Goal: Information Seeking & Learning: Learn about a topic

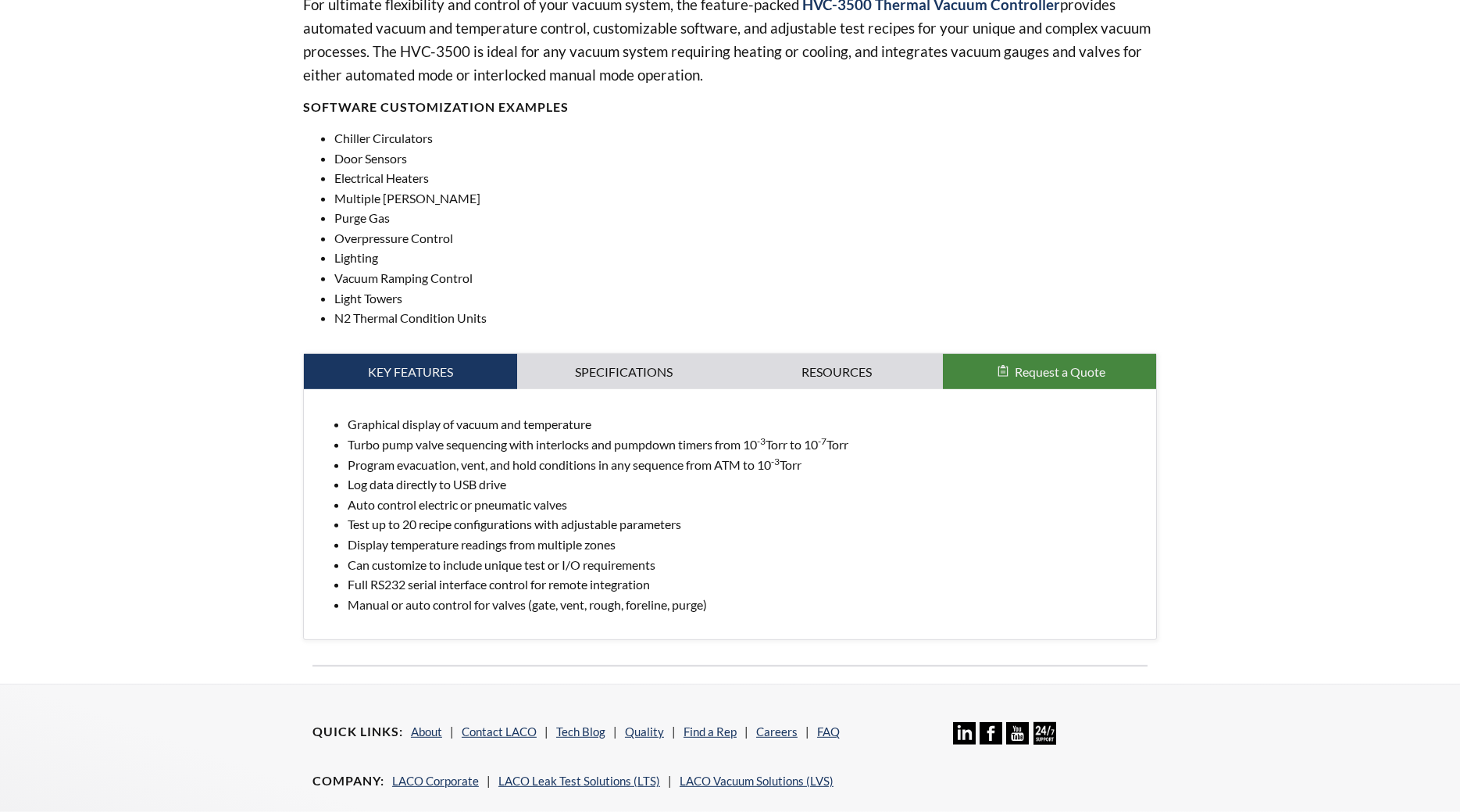
scroll to position [558, 0]
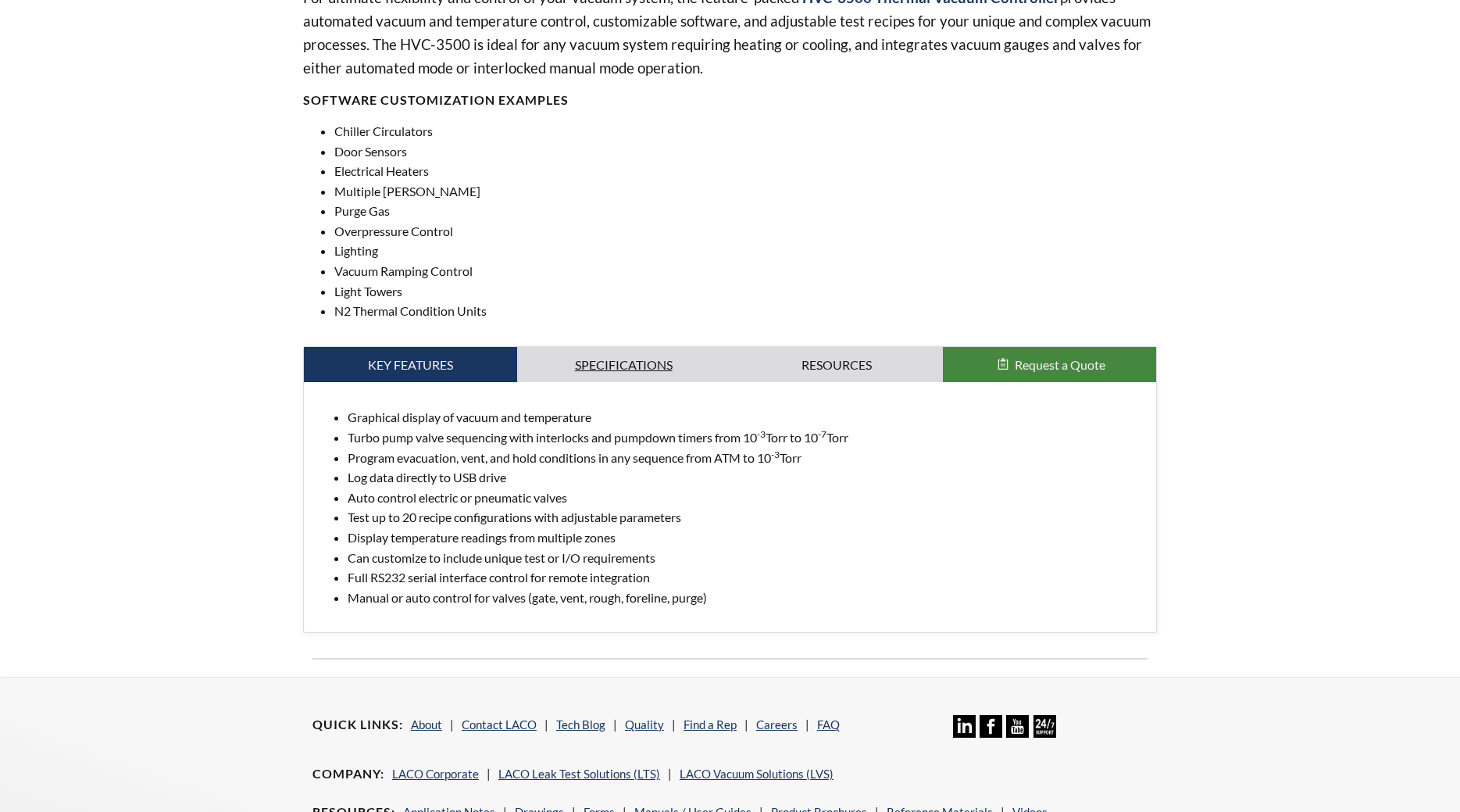
click at [641, 355] on link "Specifications" at bounding box center [623, 364] width 213 height 36
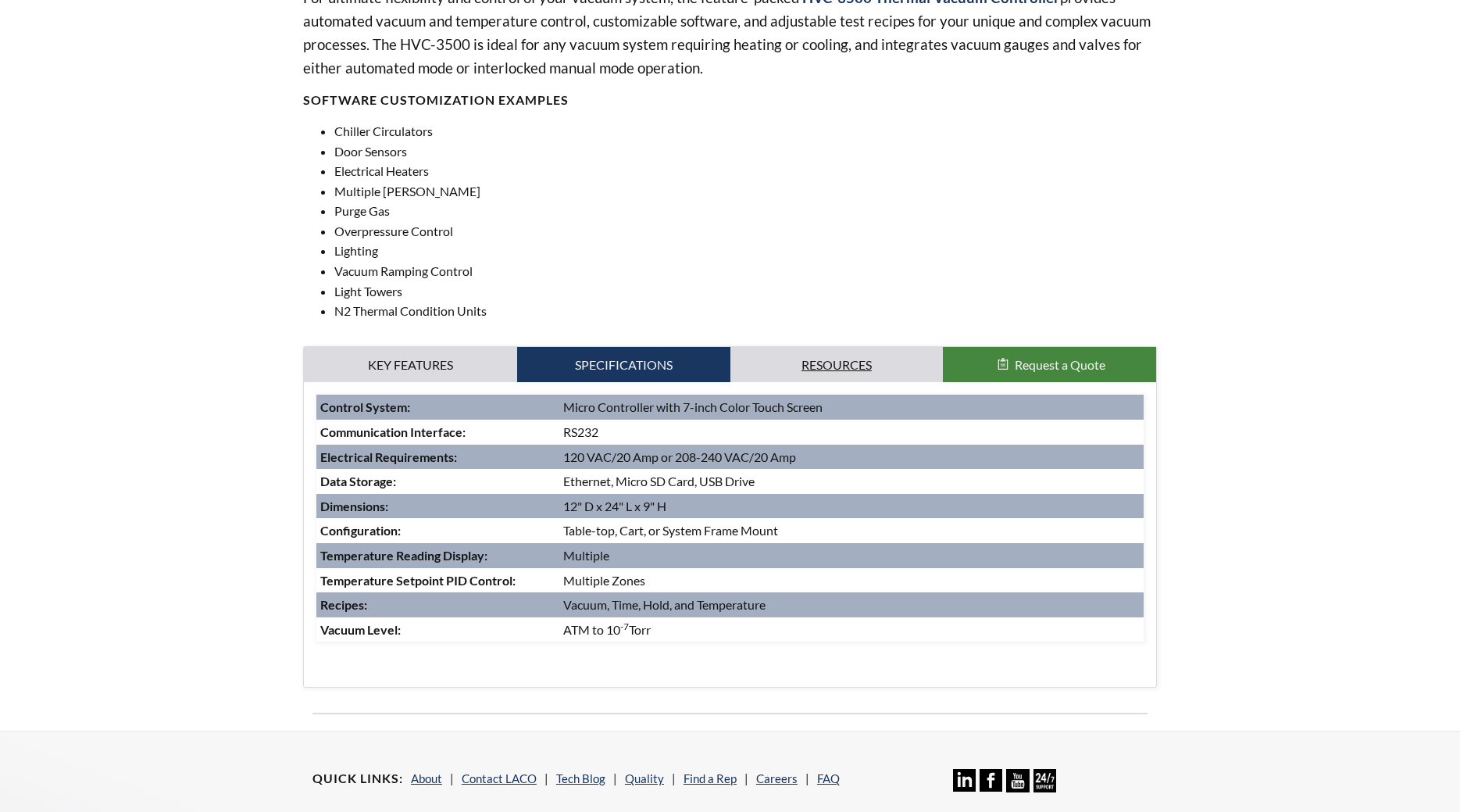
click at [819, 364] on link "Resources" at bounding box center [837, 364] width 213 height 36
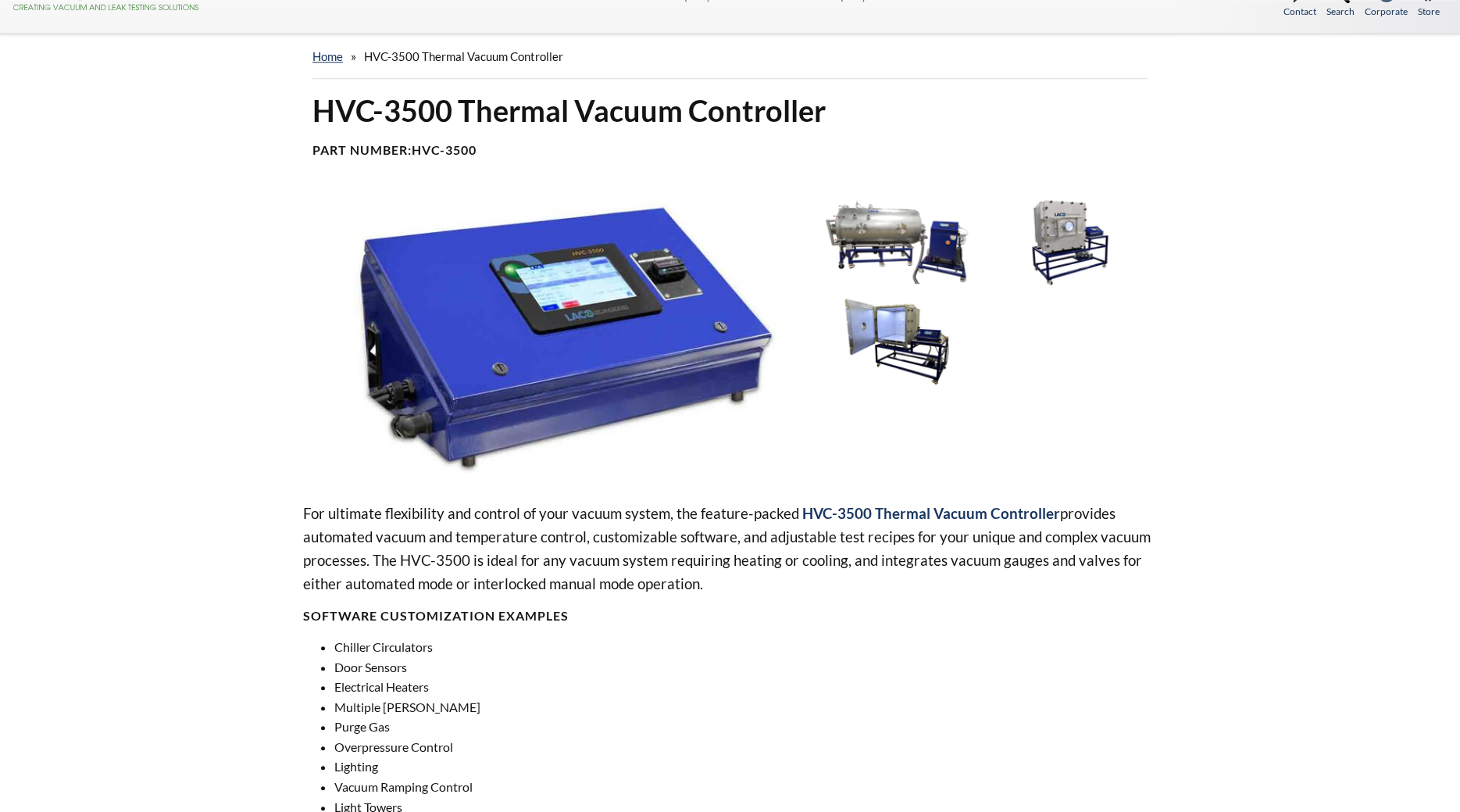
scroll to position [0, 0]
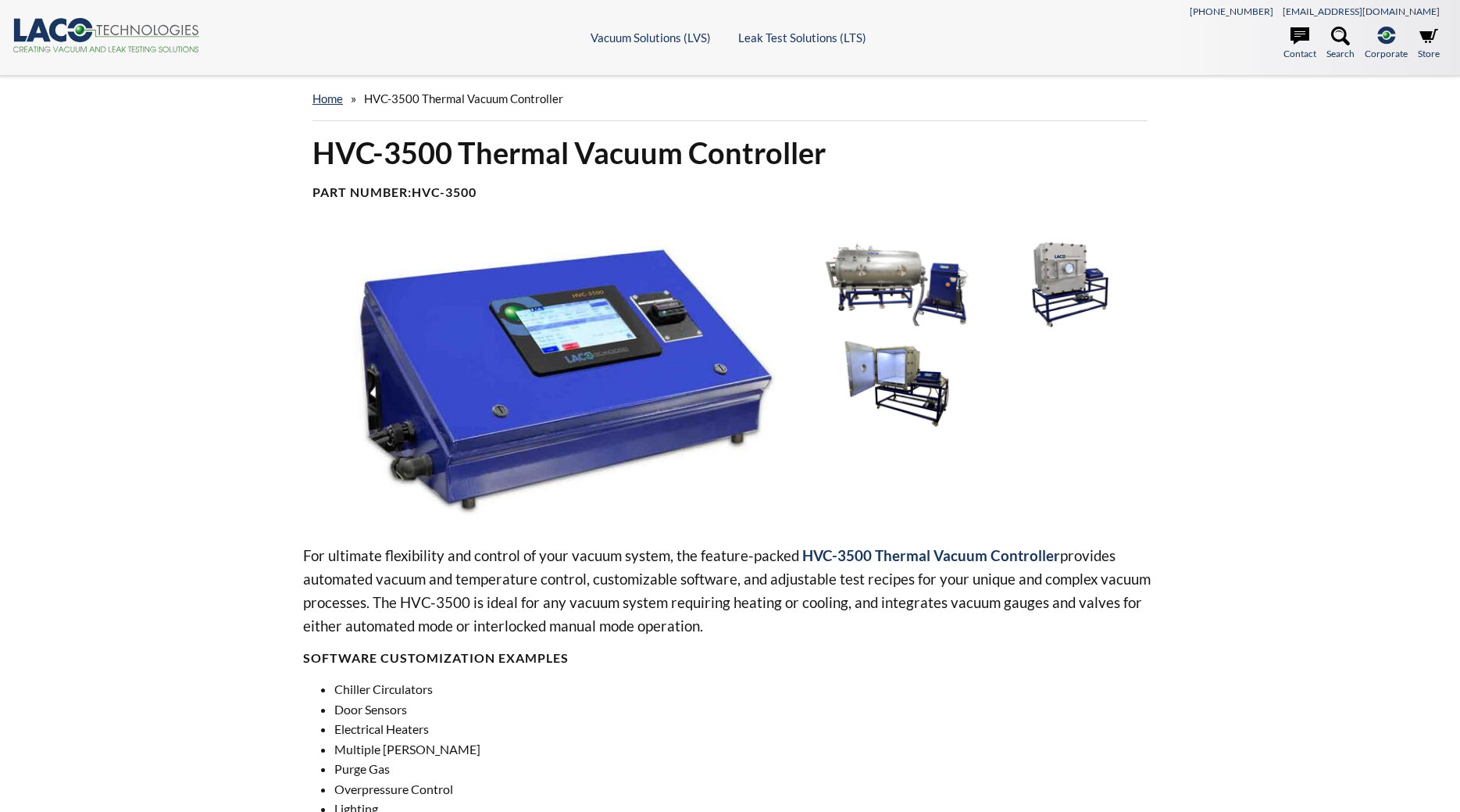
click at [878, 300] on img at bounding box center [897, 284] width 163 height 91
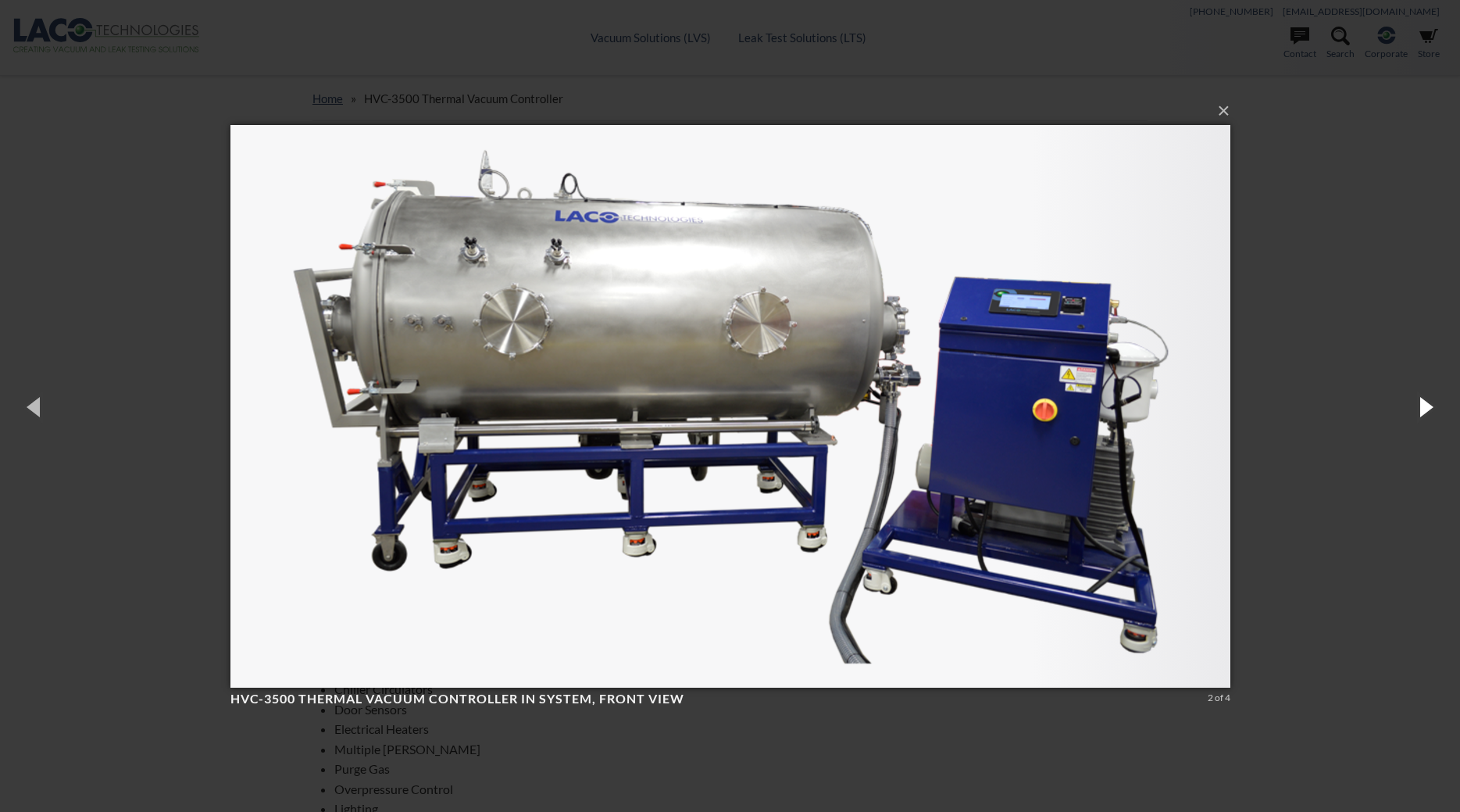
click at [1422, 405] on button "button" at bounding box center [1424, 406] width 70 height 86
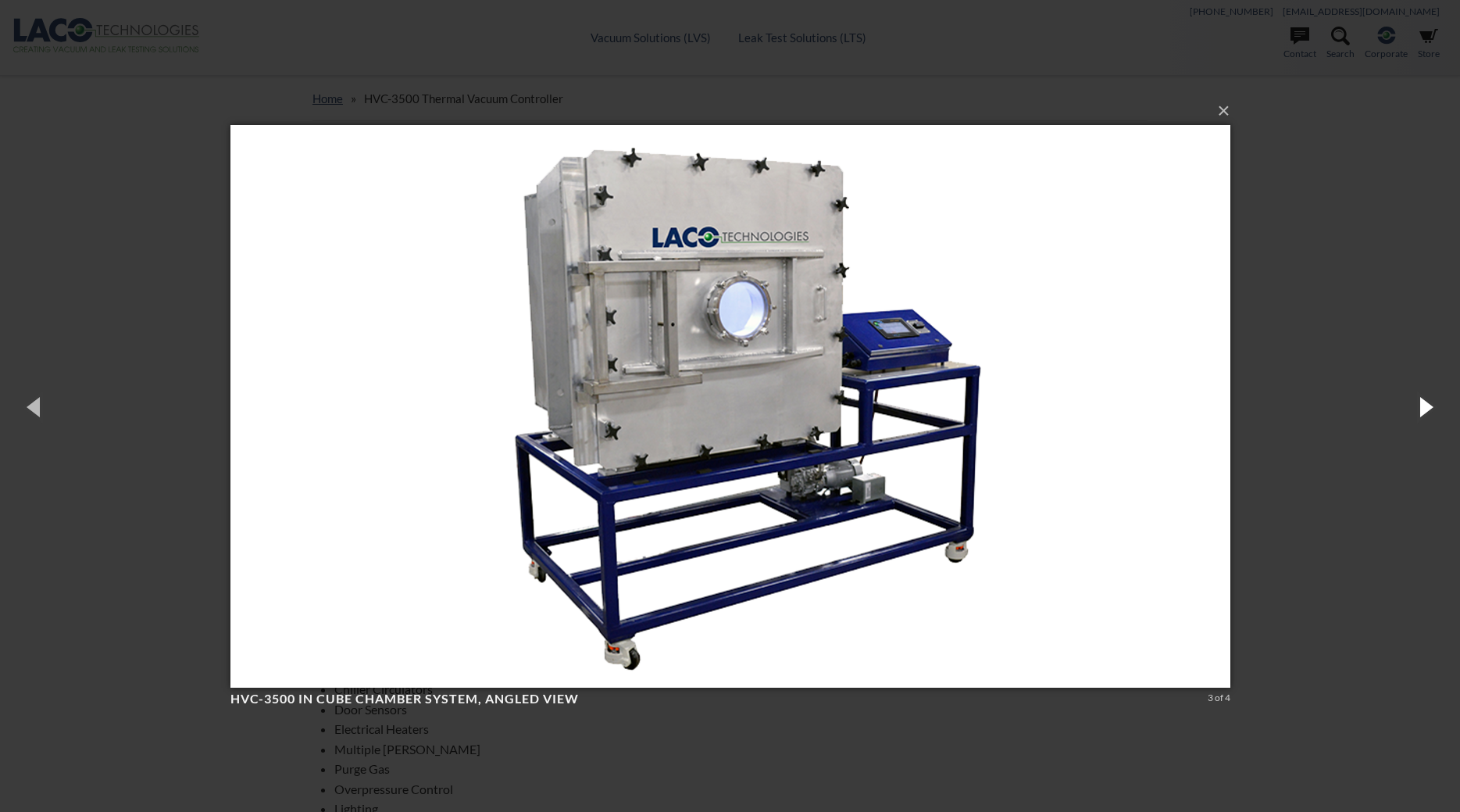
click at [1422, 412] on button "button" at bounding box center [1424, 406] width 70 height 86
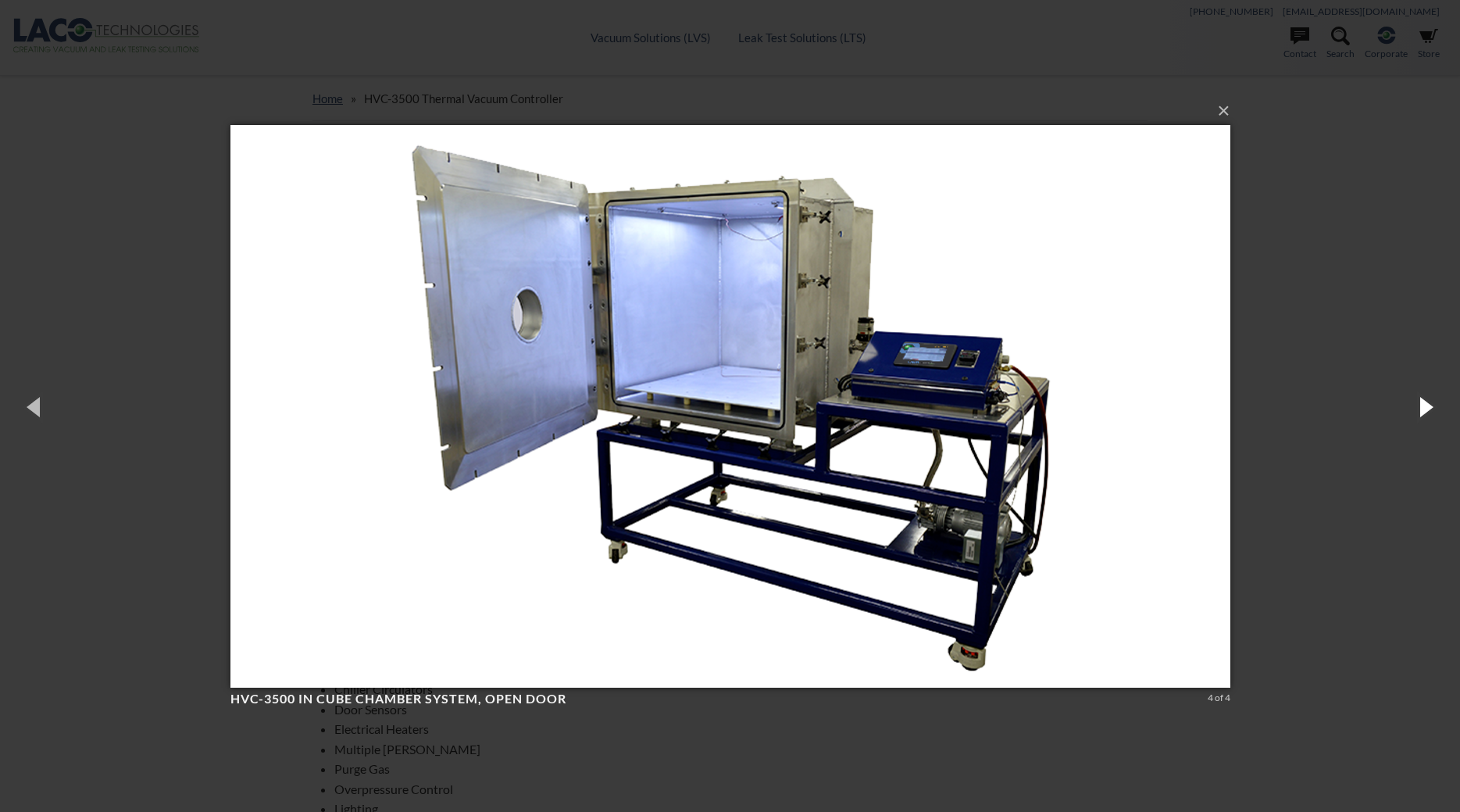
click at [1422, 412] on button "button" at bounding box center [1424, 406] width 70 height 86
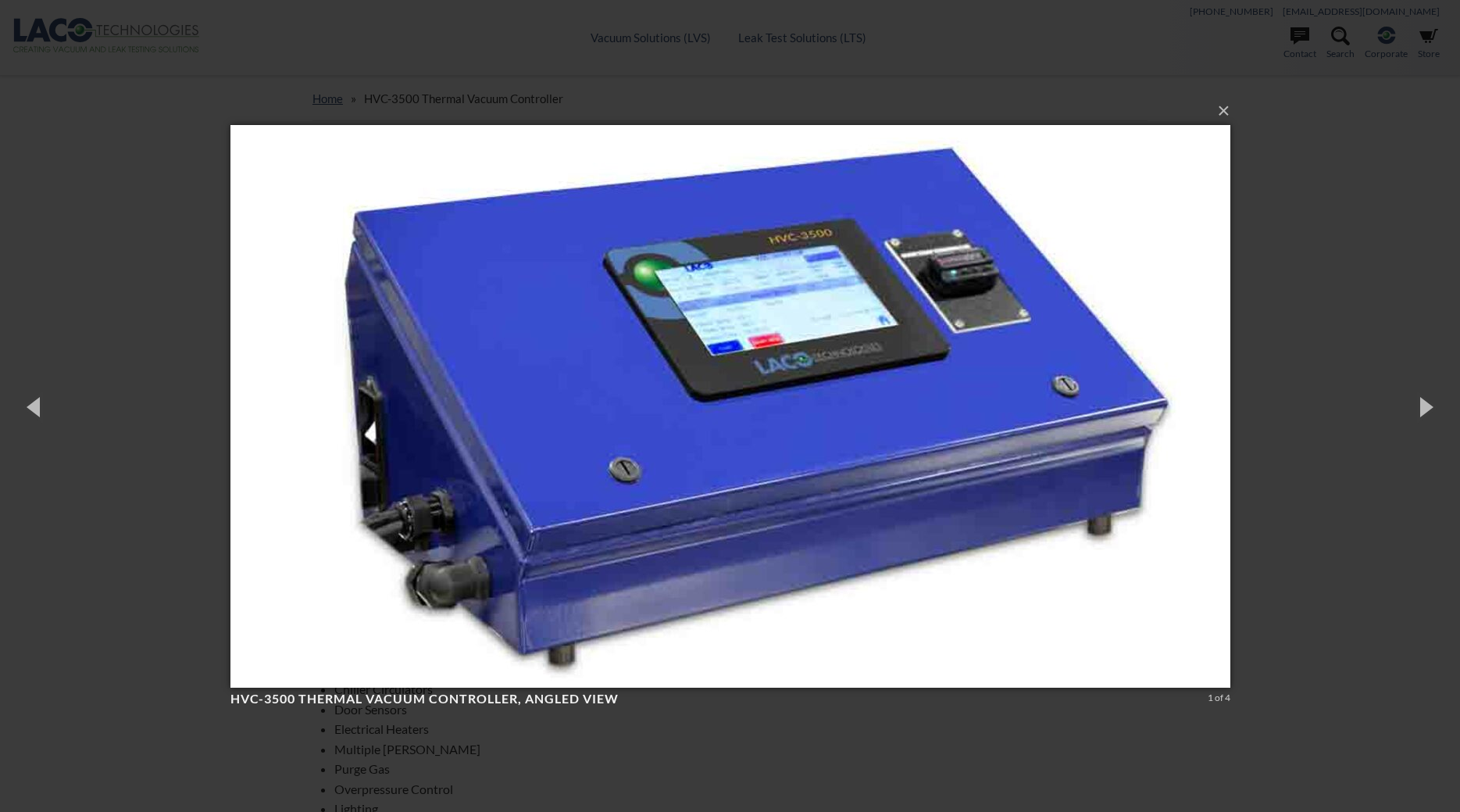
drag, startPoint x: 1352, startPoint y: 222, endPoint x: 1219, endPoint y: 184, distance: 138.3
click at [1224, 113] on button "×" at bounding box center [735, 111] width 1000 height 35
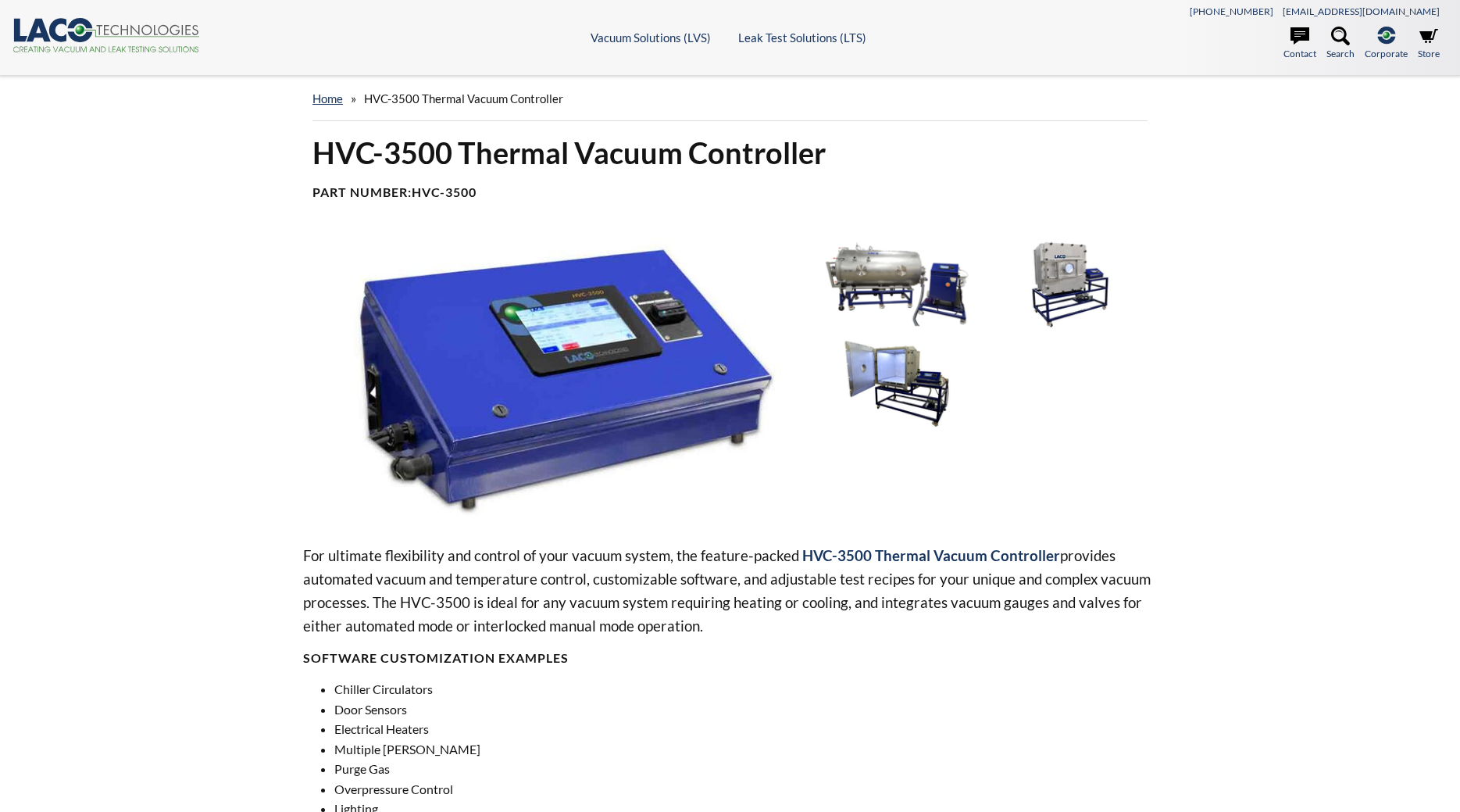
click at [436, 426] on img at bounding box center [553, 378] width 500 height 280
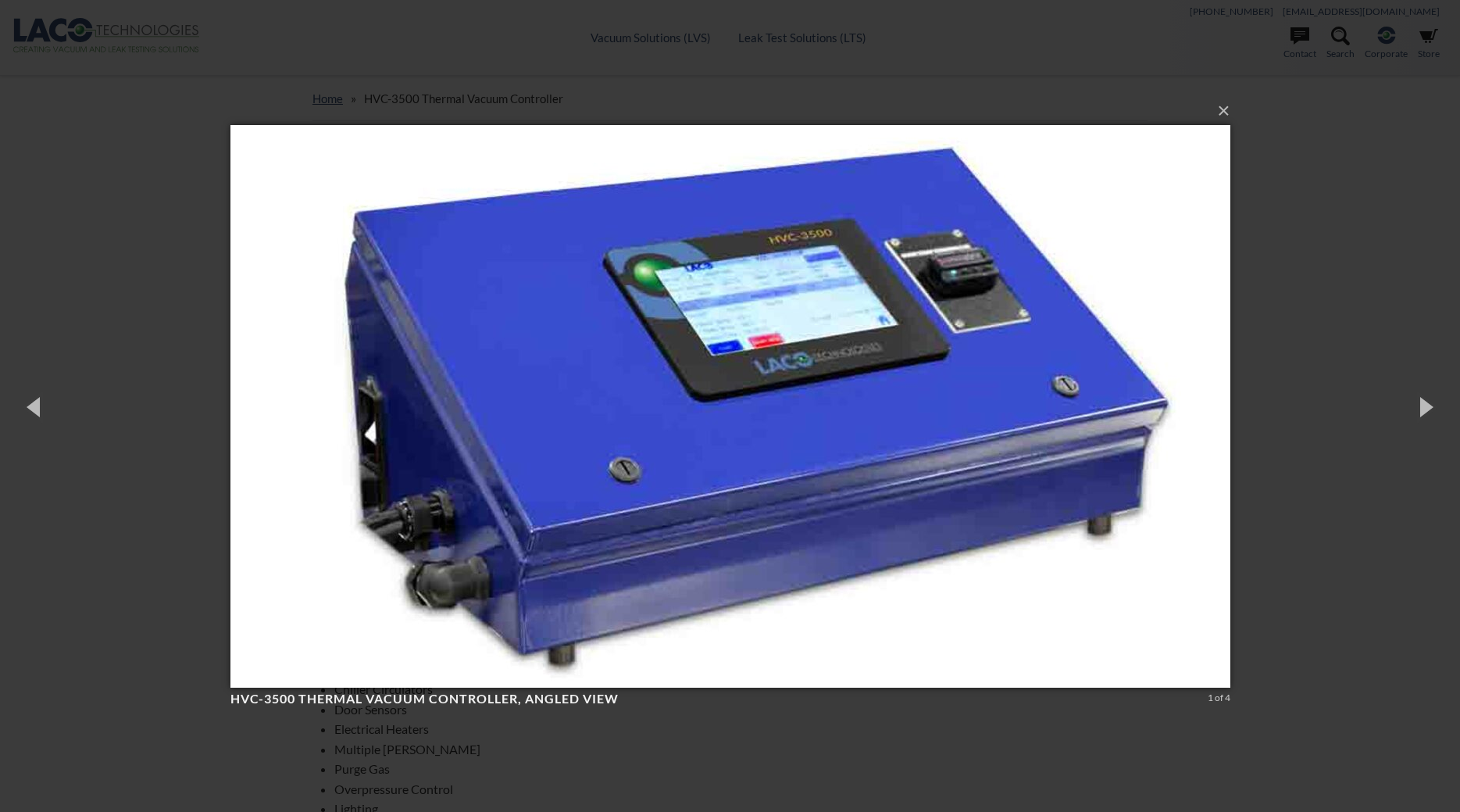
click at [435, 426] on img at bounding box center [731, 406] width 1000 height 625
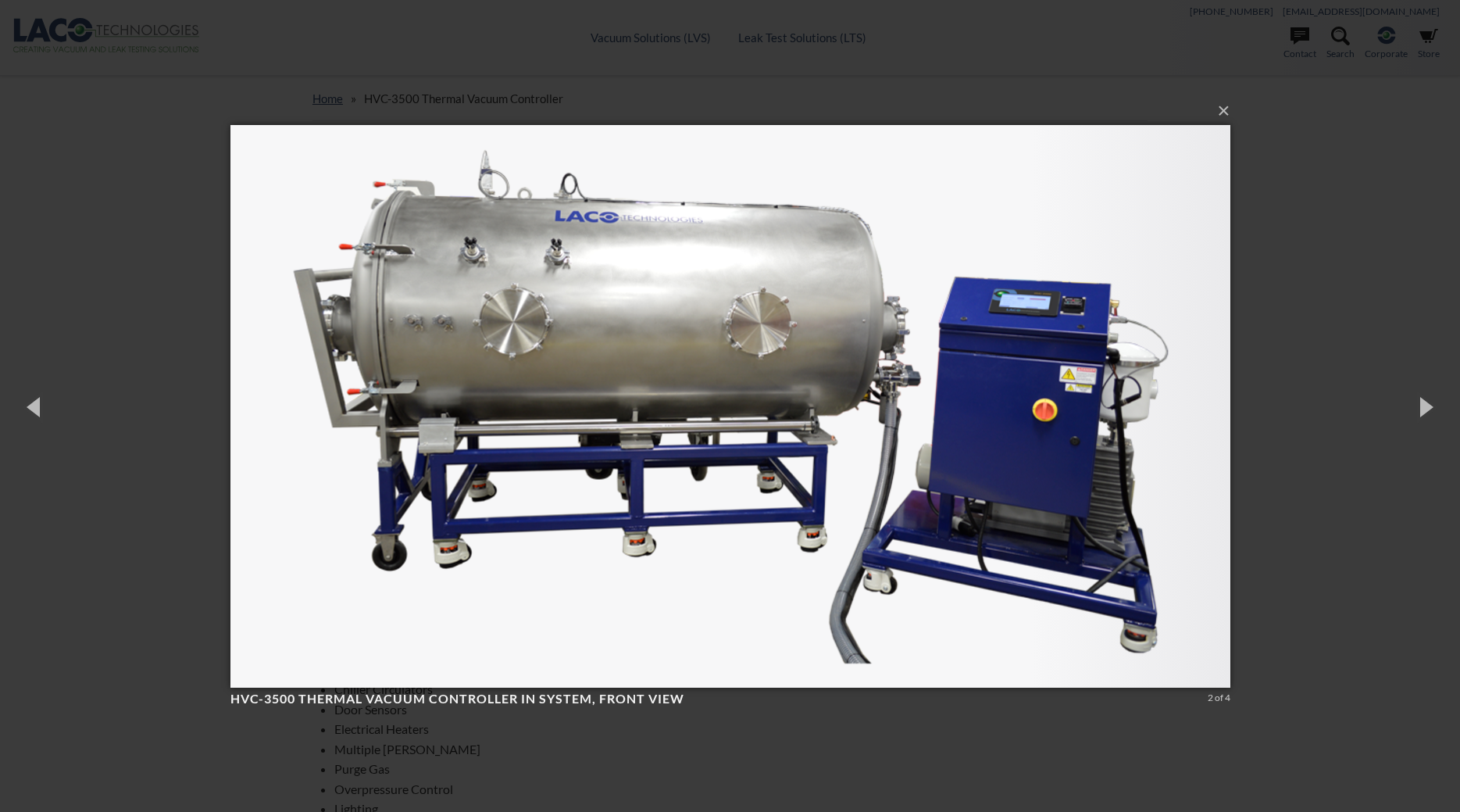
click at [435, 426] on img at bounding box center [731, 406] width 1000 height 625
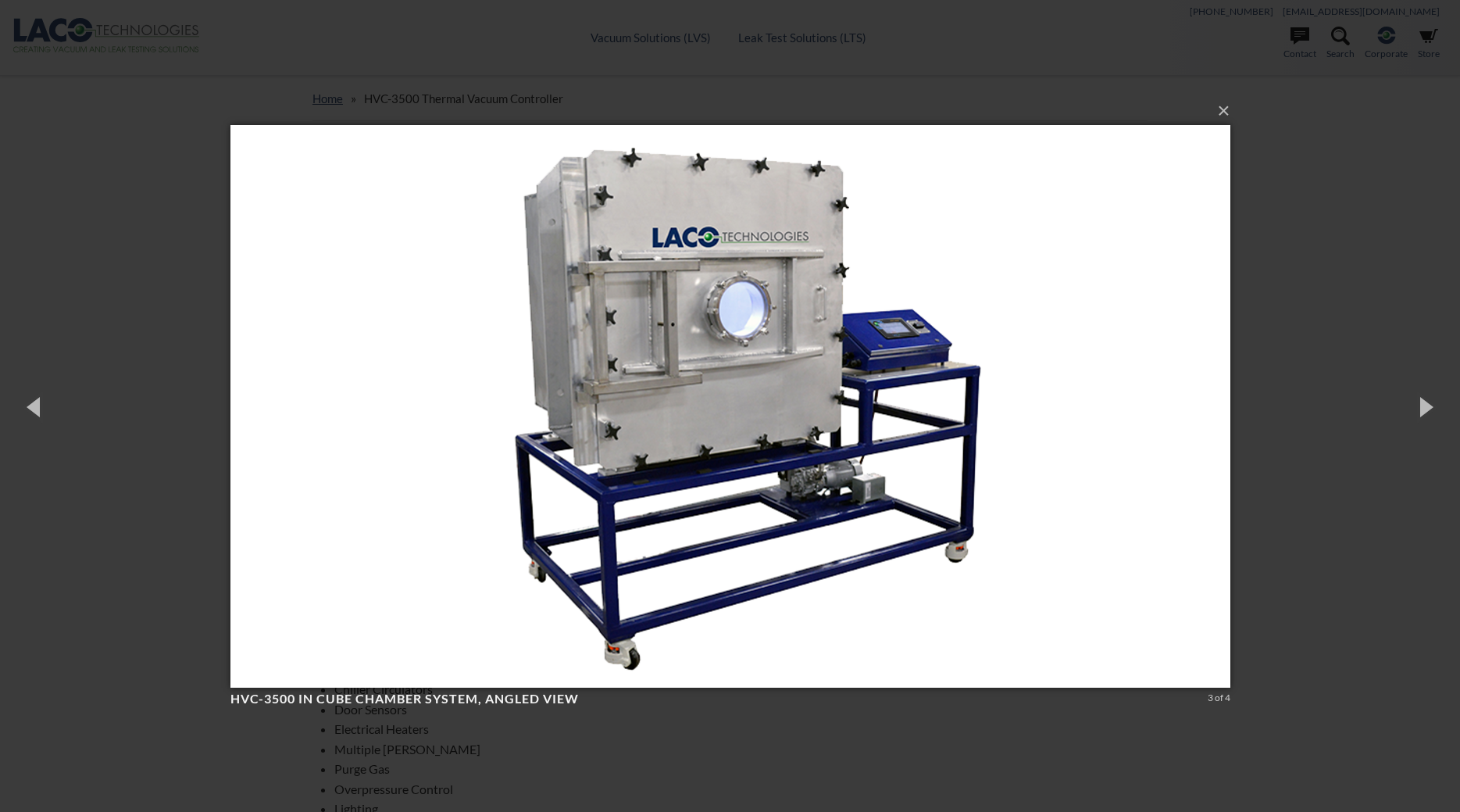
click at [435, 426] on img at bounding box center [731, 406] width 1000 height 625
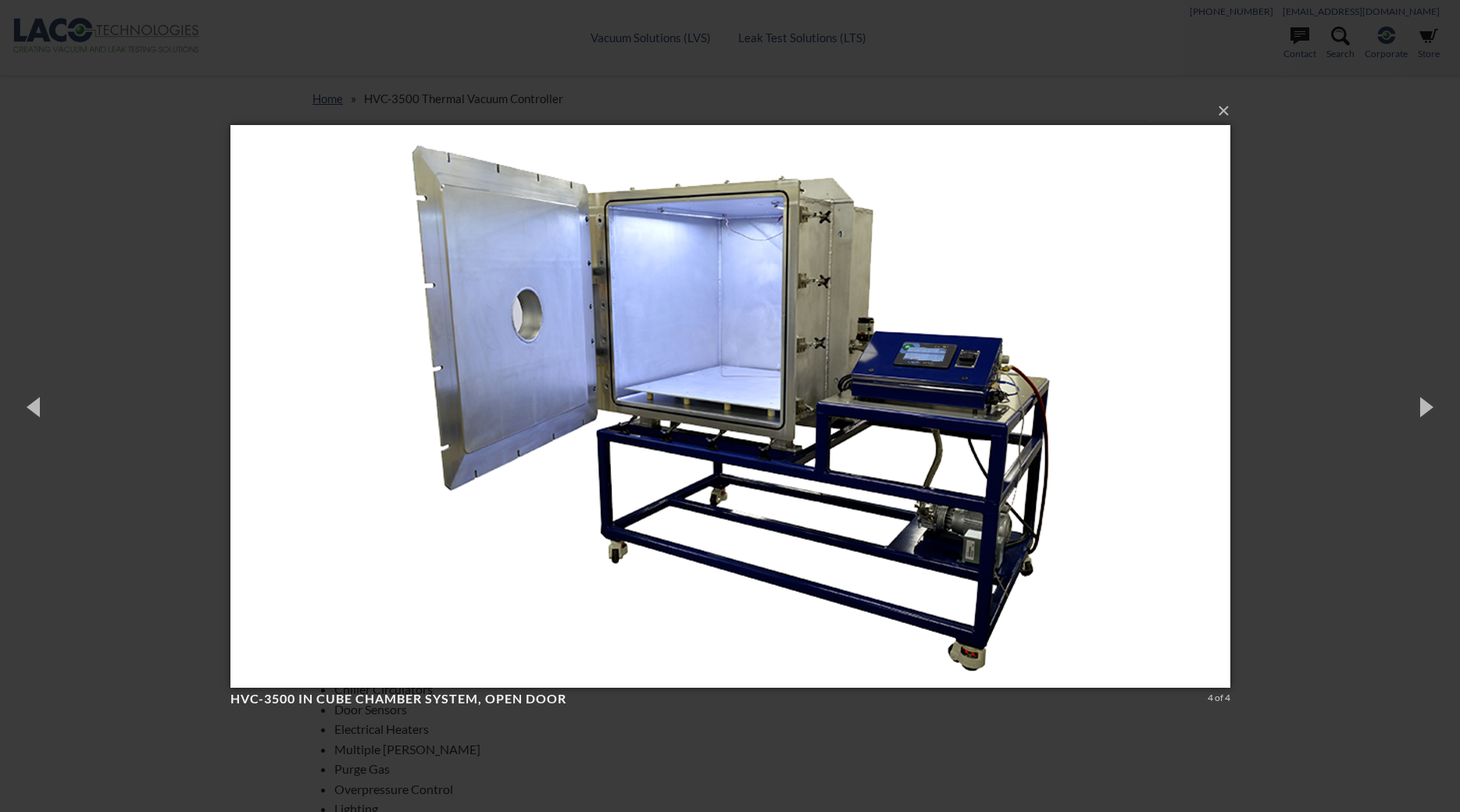
click at [435, 426] on img at bounding box center [731, 406] width 1000 height 625
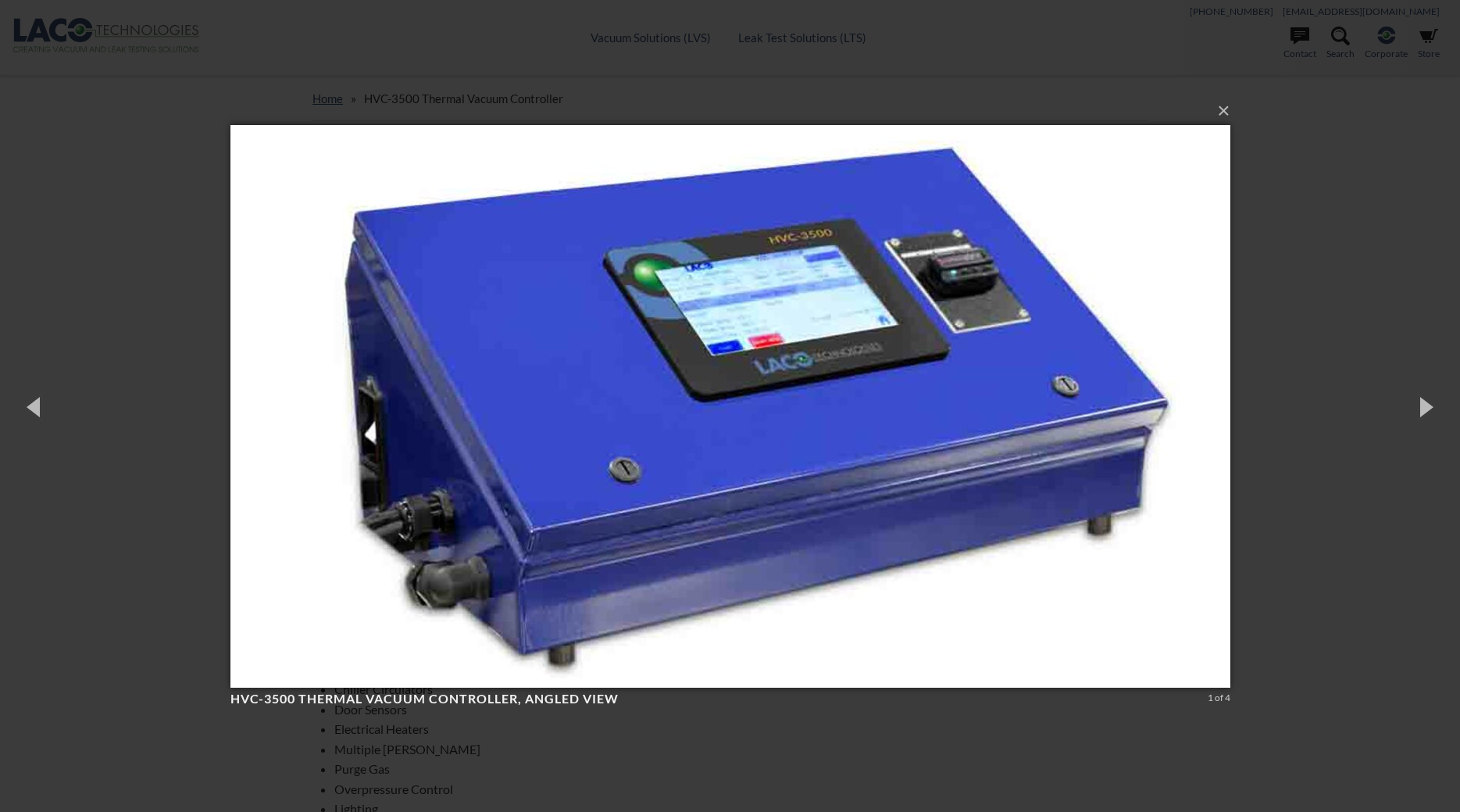
click at [1237, 115] on div "× HVC-3500 Thermal Vacuum Controller, angled view 1 of 4 Loading..." at bounding box center [730, 406] width 1460 height 812
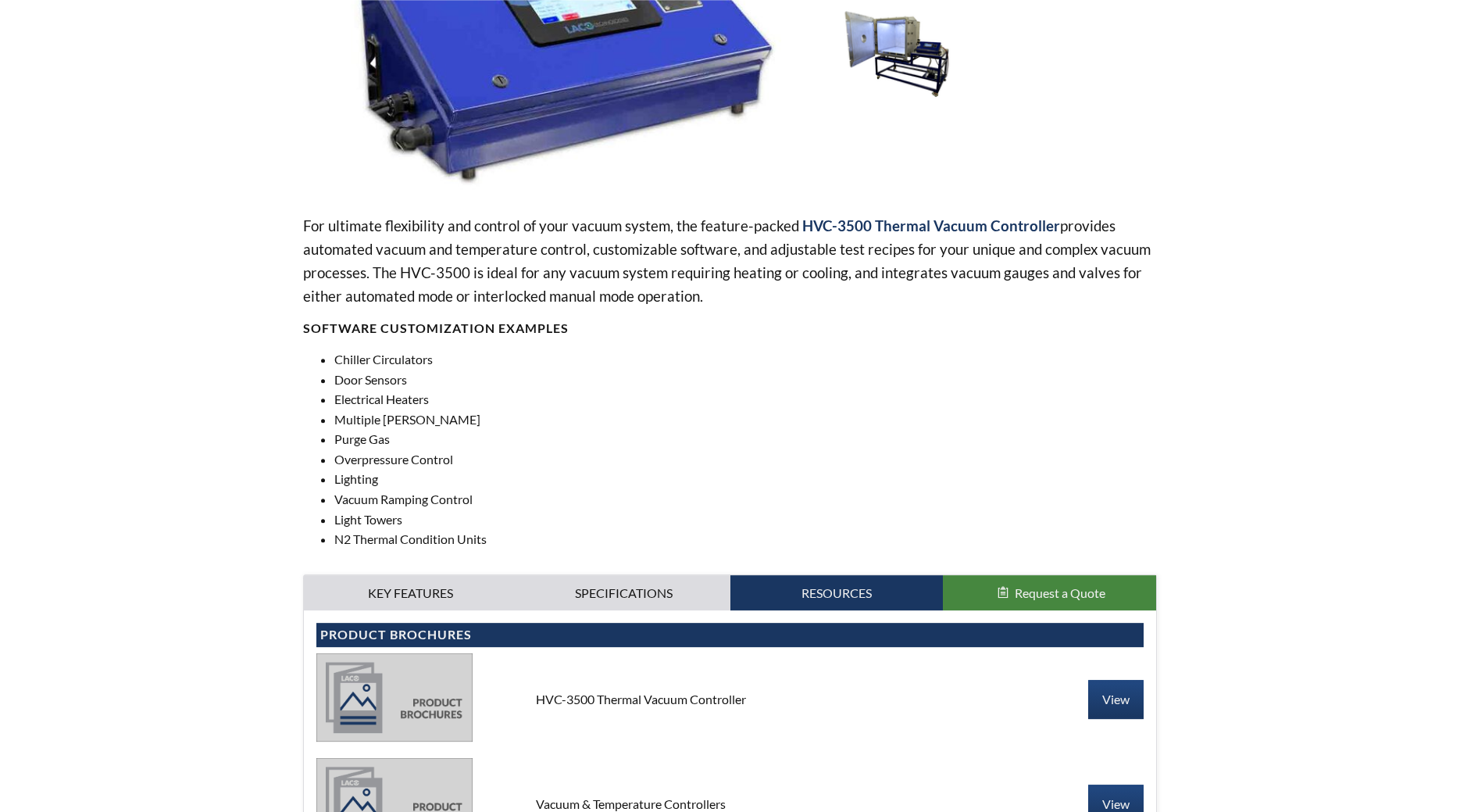
scroll to position [478, 0]
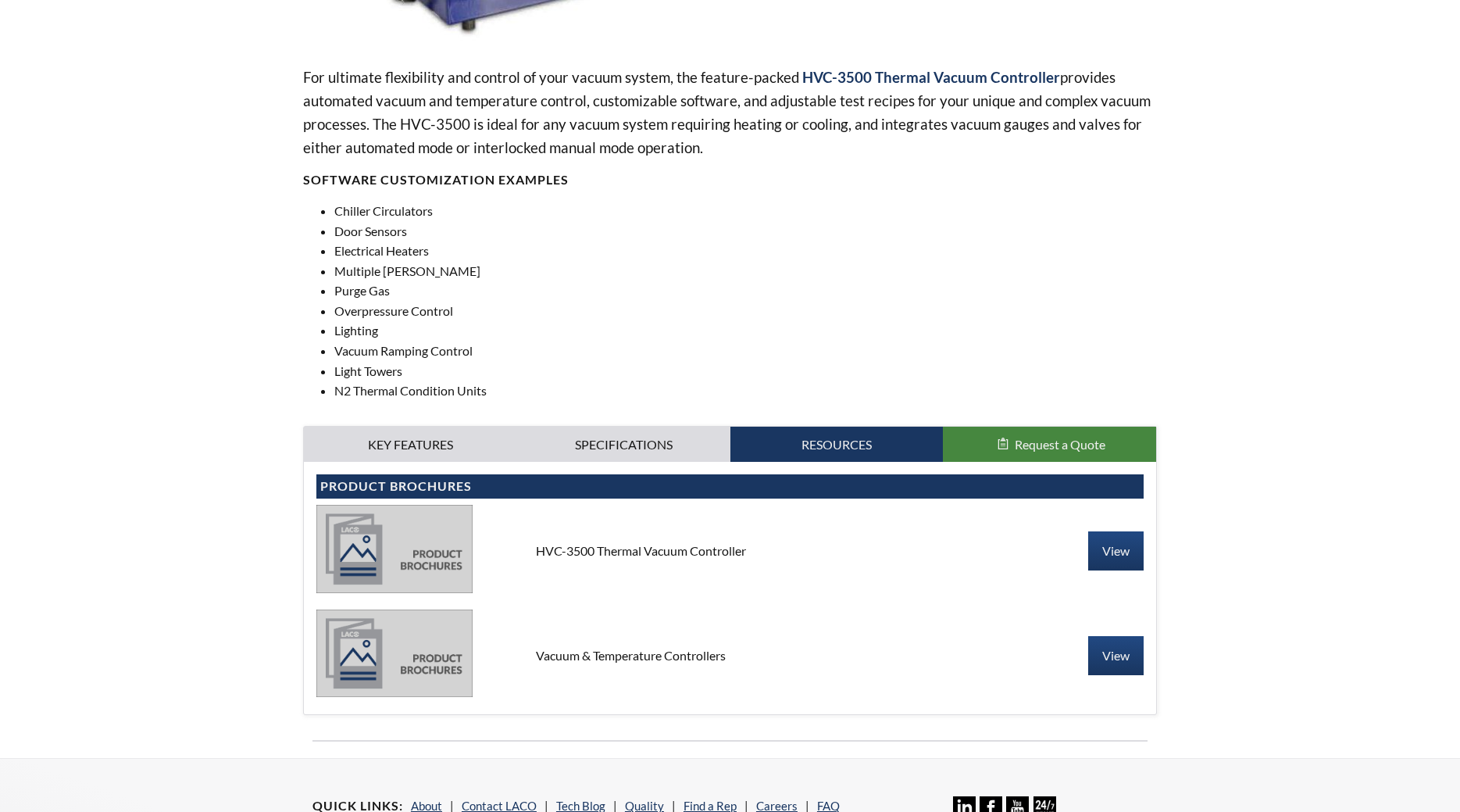
click at [400, 469] on div "Graphical display of vacuum and temperature Turbo pump valve sequencing with in…" at bounding box center [730, 587] width 853 height 252
click at [402, 452] on link "Key Features" at bounding box center [410, 445] width 213 height 36
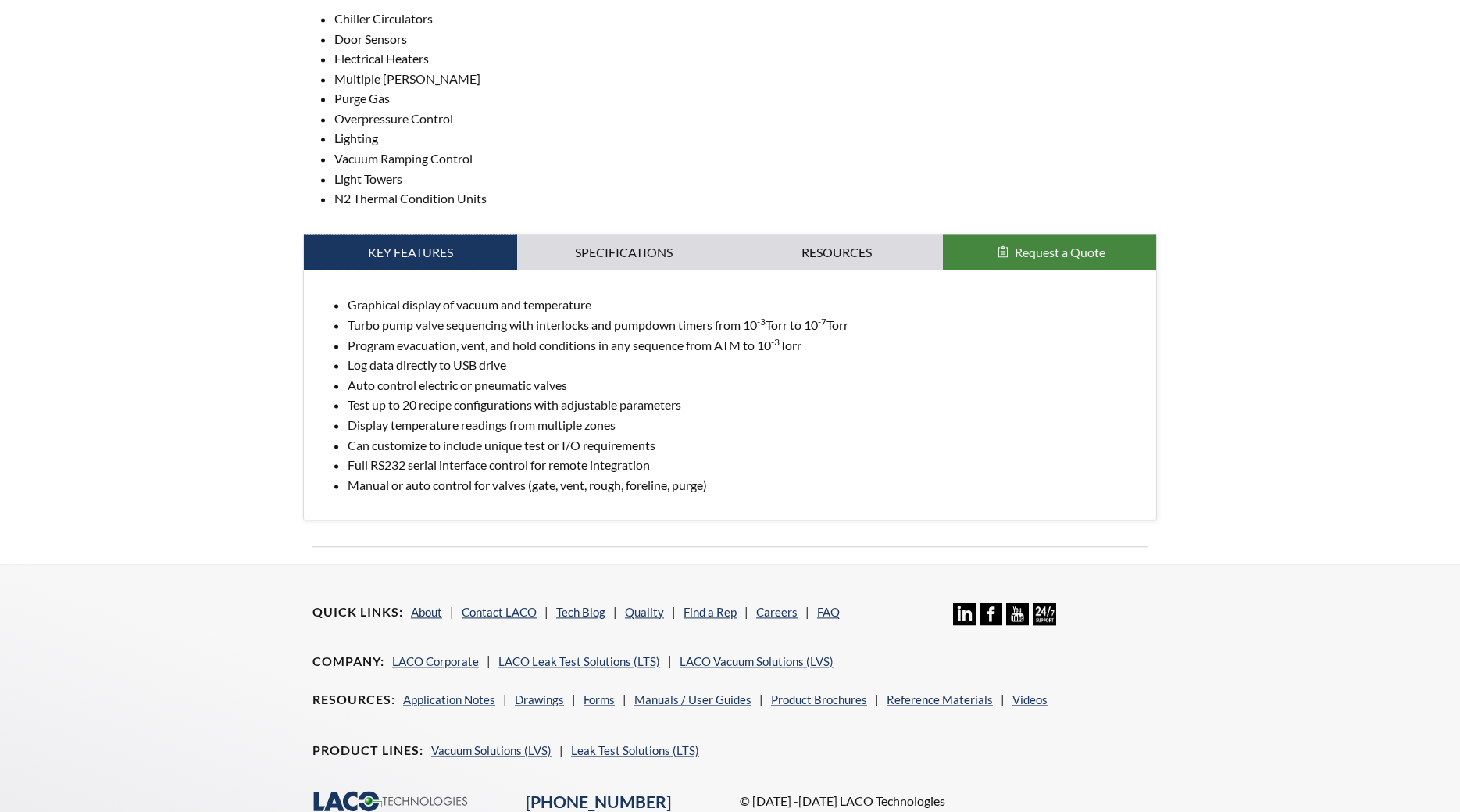
scroll to position [717, 0]
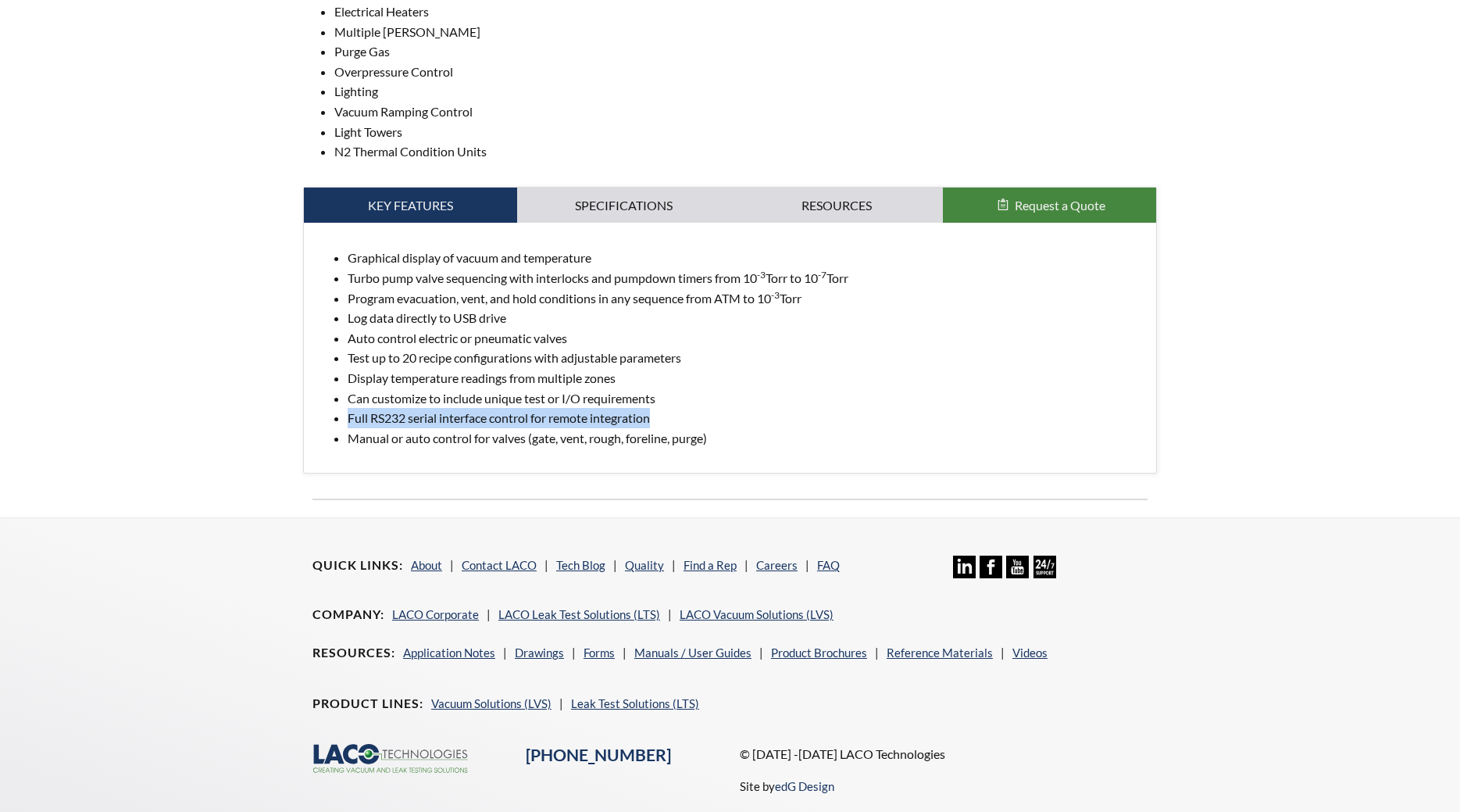
drag, startPoint x: 657, startPoint y: 424, endPoint x: 348, endPoint y: 427, distance: 309.0
click at [348, 427] on li "Full RS232 serial interface control for remote integration" at bounding box center [746, 418] width 796 height 21
copy li "Full RS232 serial interface control for remote integration"
click at [572, 208] on link "Specifications" at bounding box center [623, 205] width 213 height 36
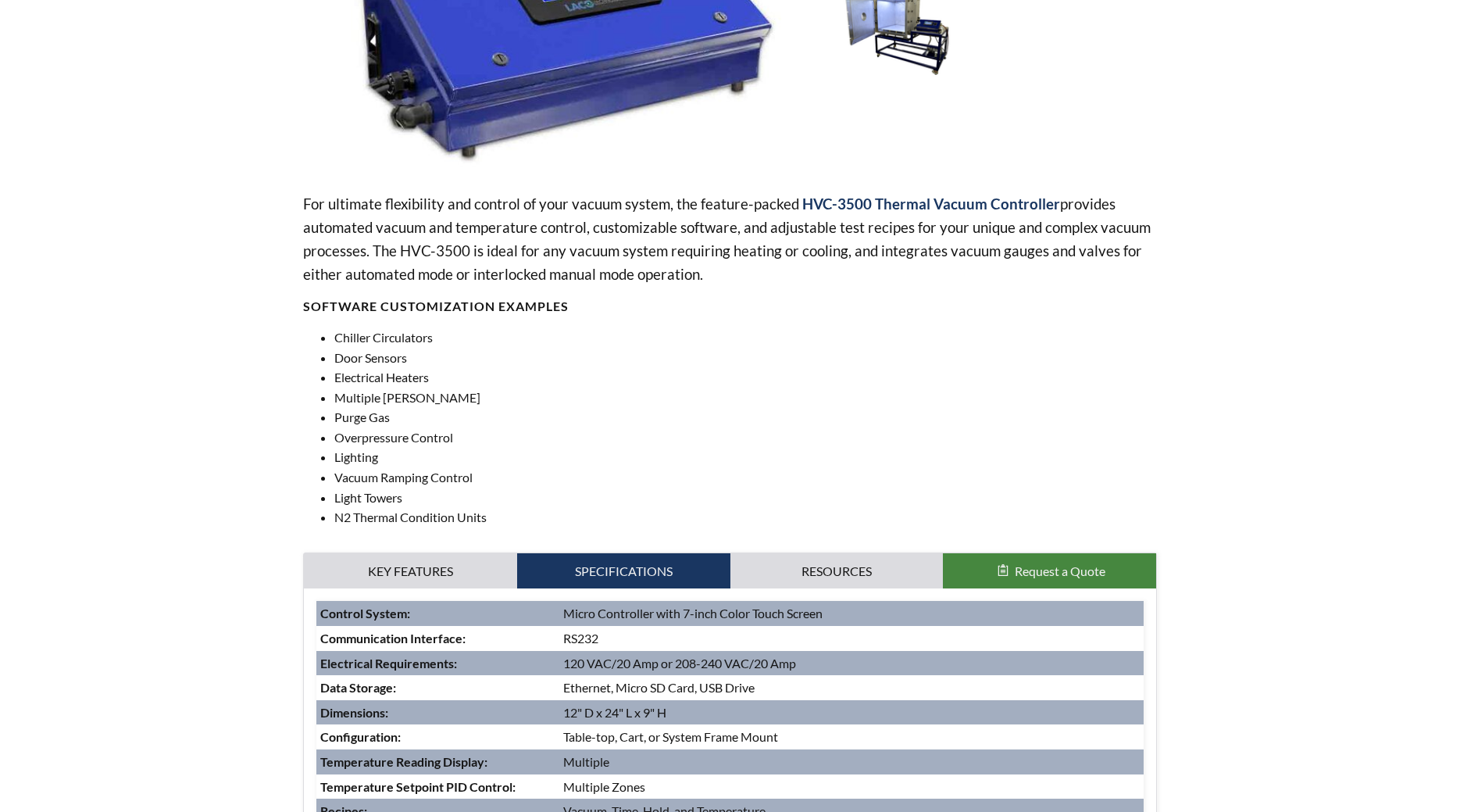
scroll to position [478, 0]
